Goal: Task Accomplishment & Management: Use online tool/utility

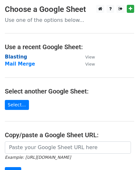
click at [20, 55] on strong "Blasting" at bounding box center [16, 57] width 22 height 6
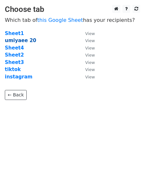
click at [23, 41] on strong "umiyaee 20" at bounding box center [20, 41] width 31 height 6
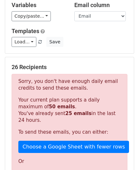
scroll to position [80, 0]
